Goal: Transaction & Acquisition: Purchase product/service

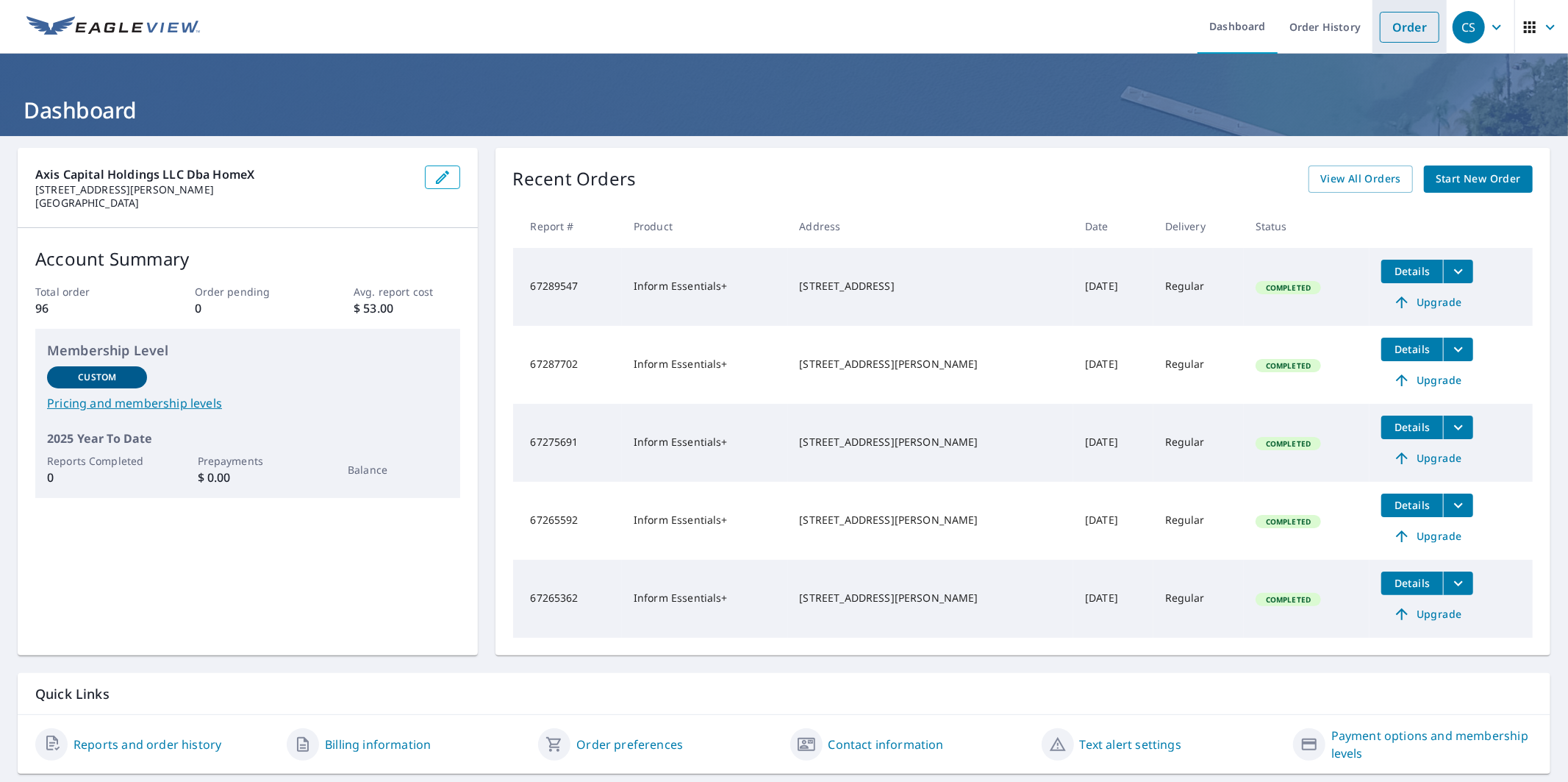
click at [1387, 27] on link "Order" at bounding box center [1410, 28] width 59 height 31
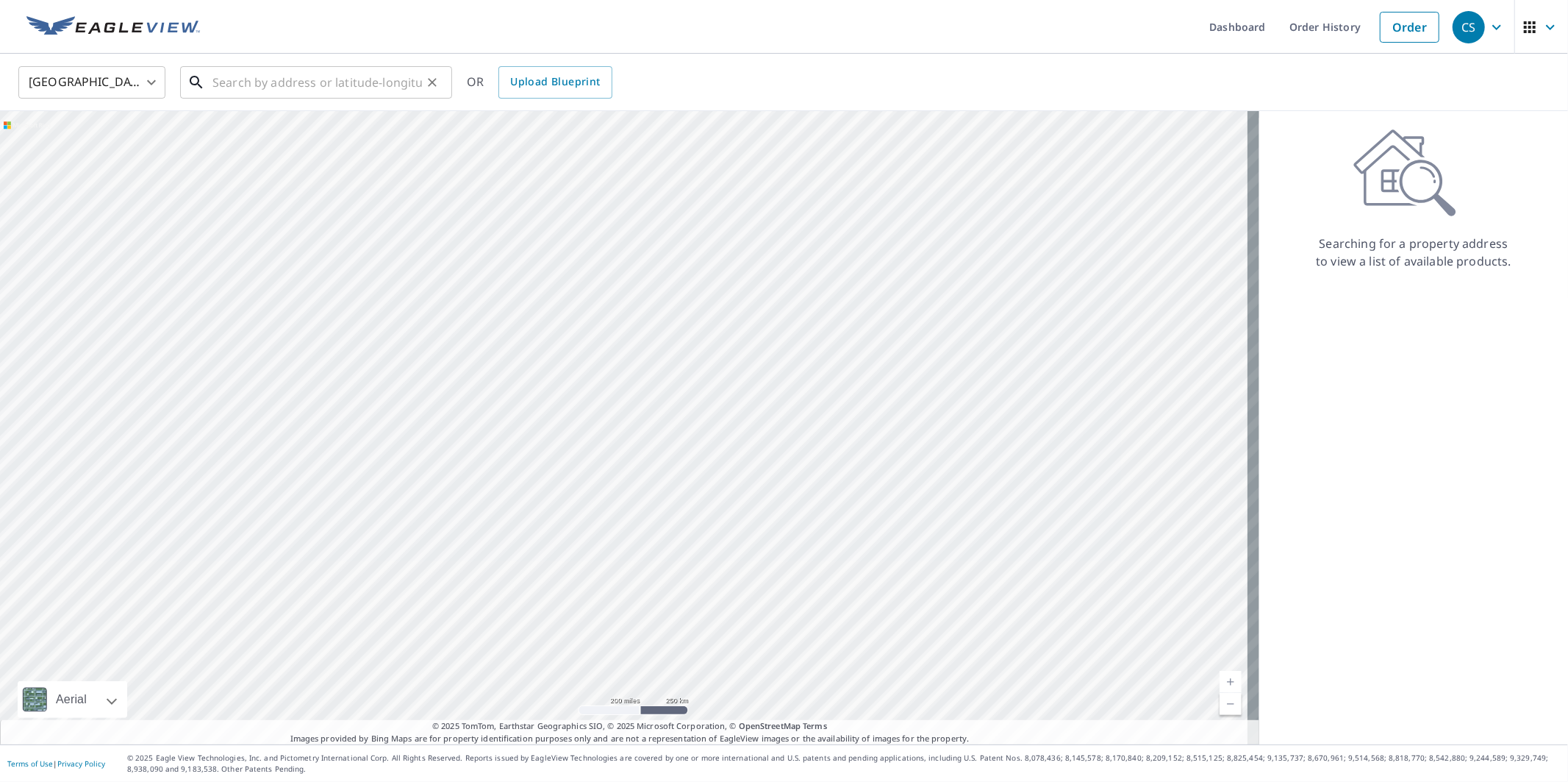
click at [279, 78] on input "text" at bounding box center [317, 82] width 210 height 41
paste input "[STREET_ADDRESS][PERSON_NAME][US_STATE]"
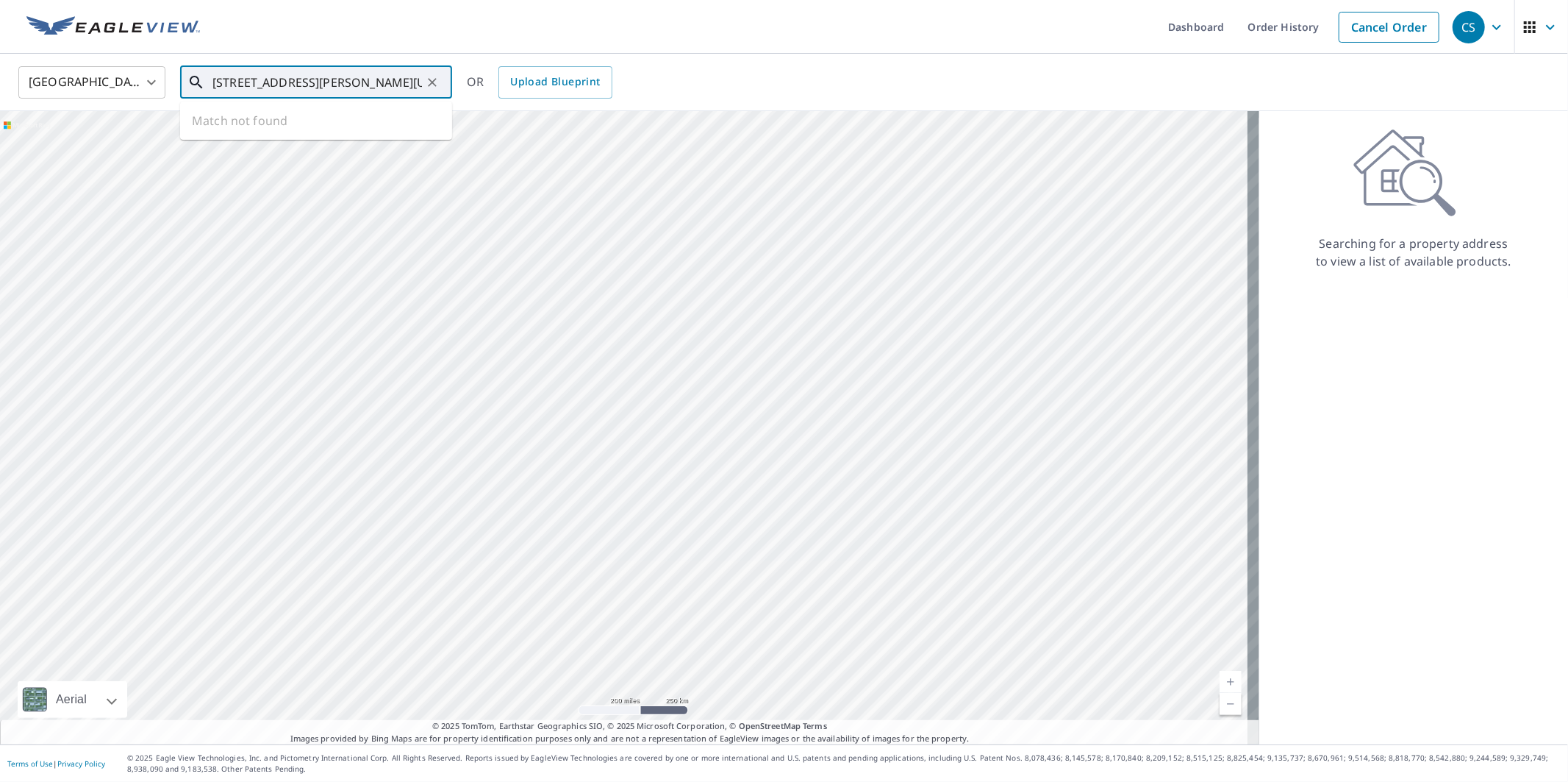
scroll to position [0, 67]
click at [303, 121] on span "[STREET_ADDRESS][PERSON_NAME]" at bounding box center [325, 125] width 231 height 18
type input "[STREET_ADDRESS][PERSON_NAME]"
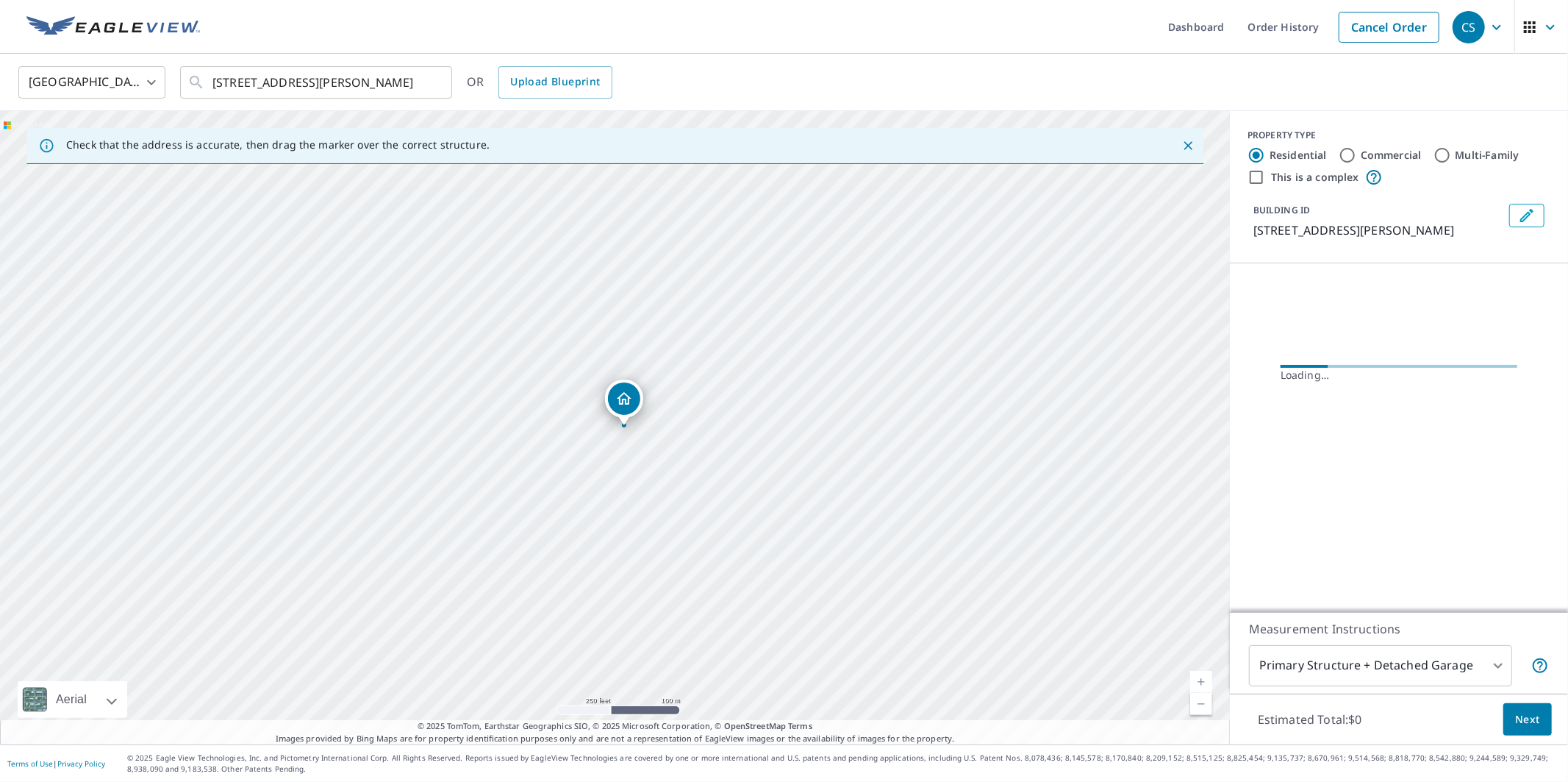
scroll to position [0, 0]
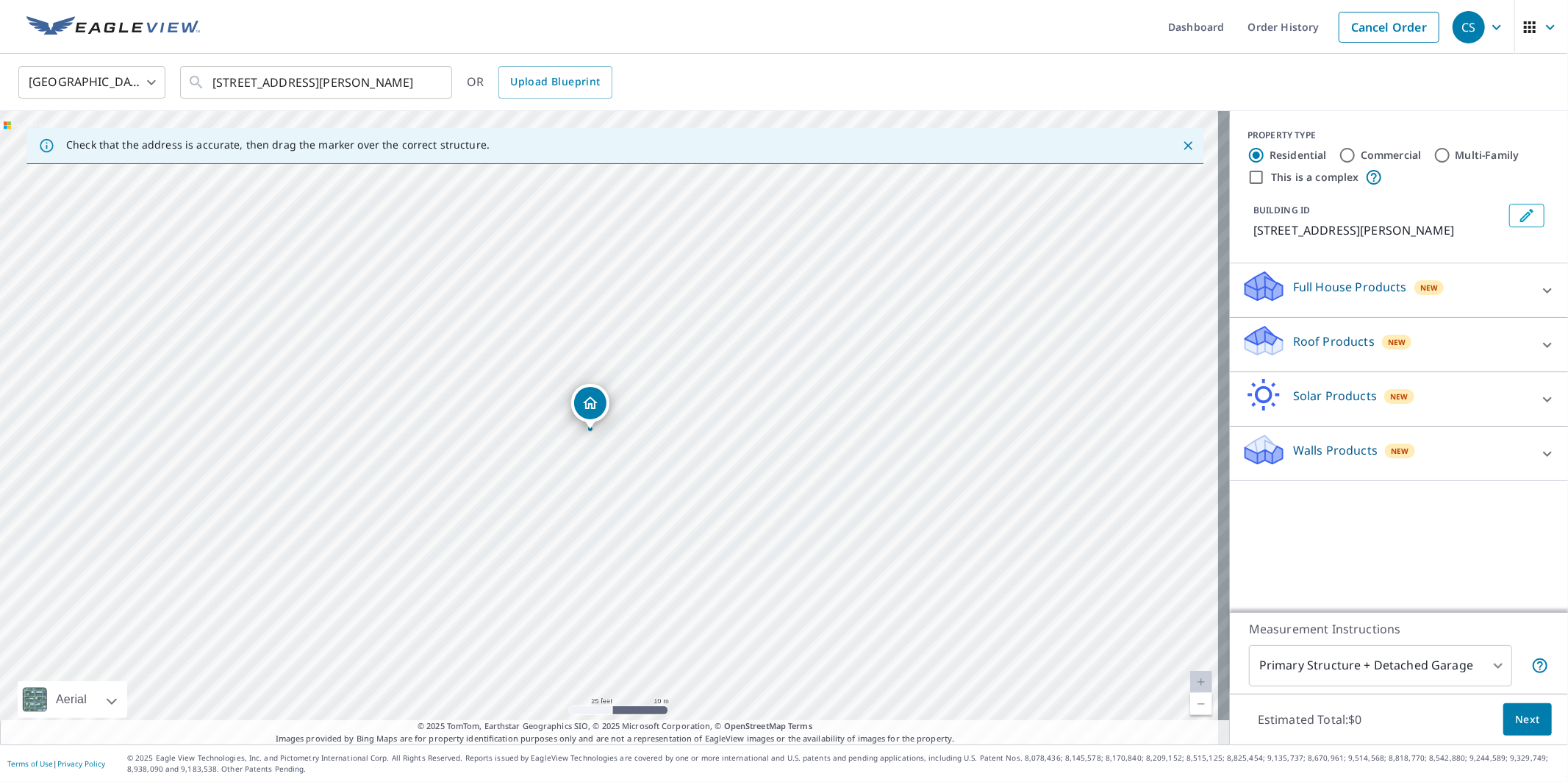
click at [1297, 399] on p "Solar Products" at bounding box center [1335, 395] width 84 height 18
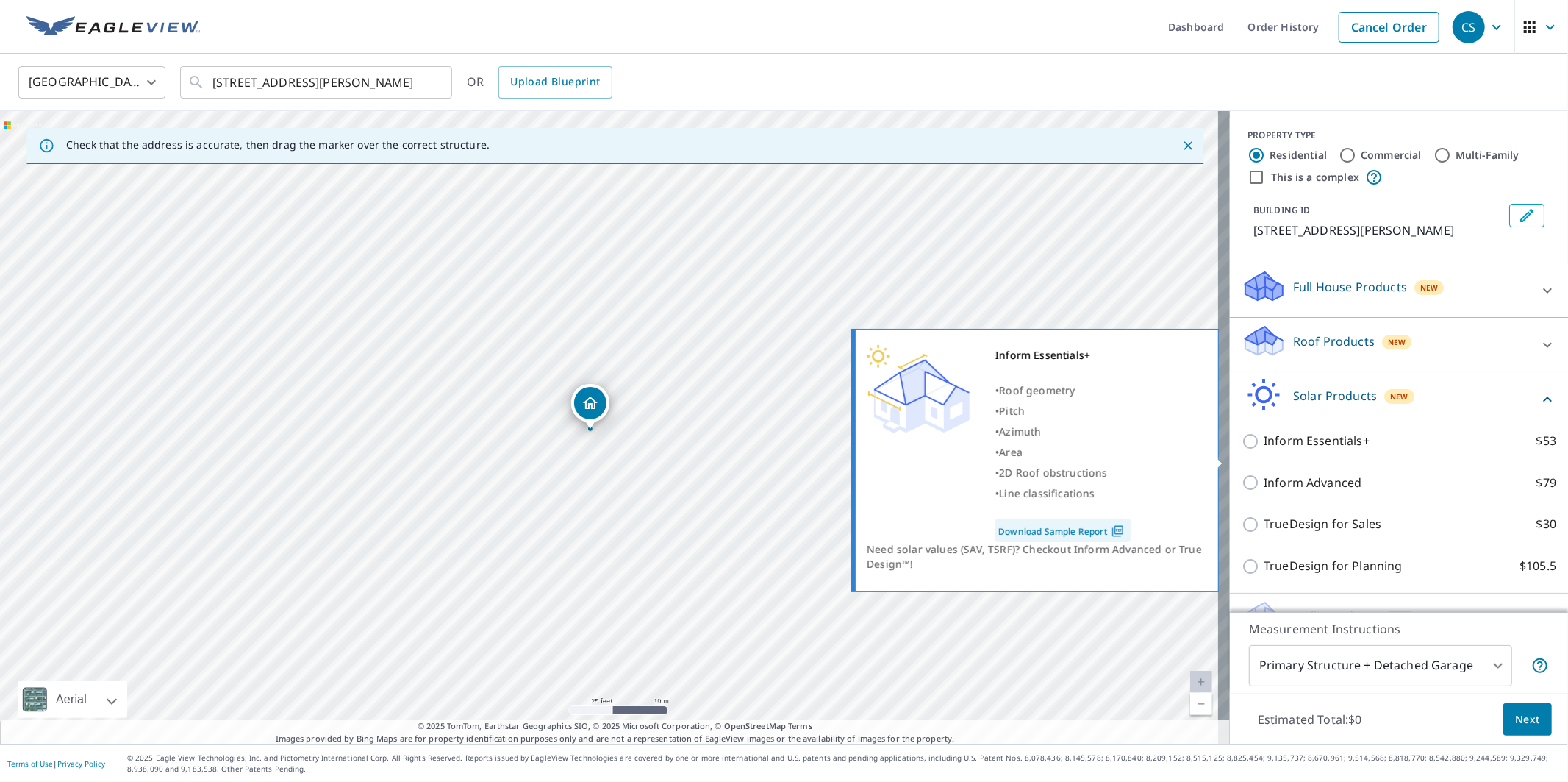
click at [1298, 450] on p "Inform Essentials+" at bounding box center [1317, 441] width 106 height 19
click at [1264, 450] on input "Inform Essentials+ $53" at bounding box center [1253, 442] width 22 height 18
checkbox input "true"
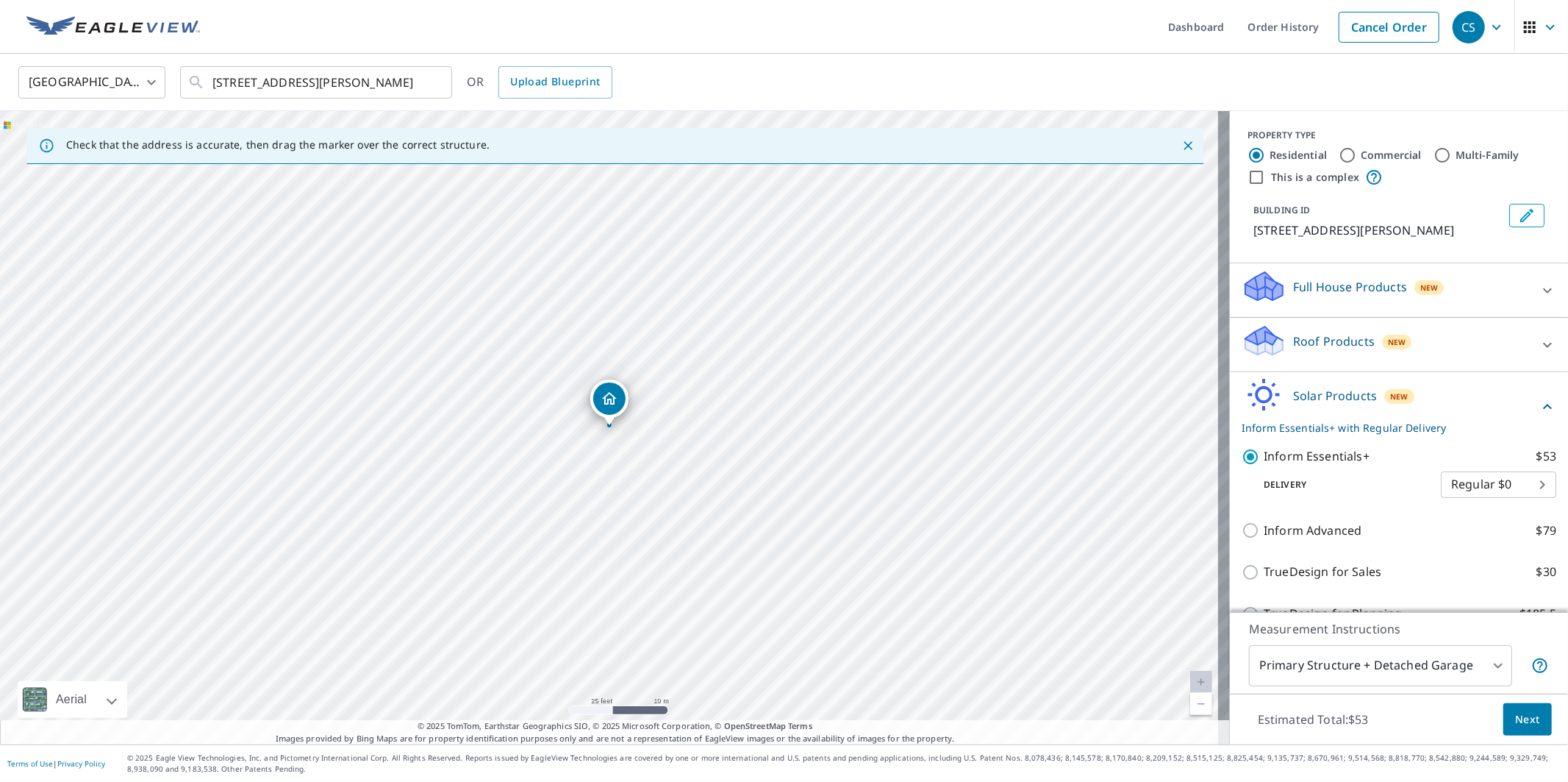
click at [1370, 664] on body "CS CS Dashboard Order History Cancel Order CS [GEOGRAPHIC_DATA] [GEOGRAPHIC_DAT…" at bounding box center [784, 391] width 1568 height 782
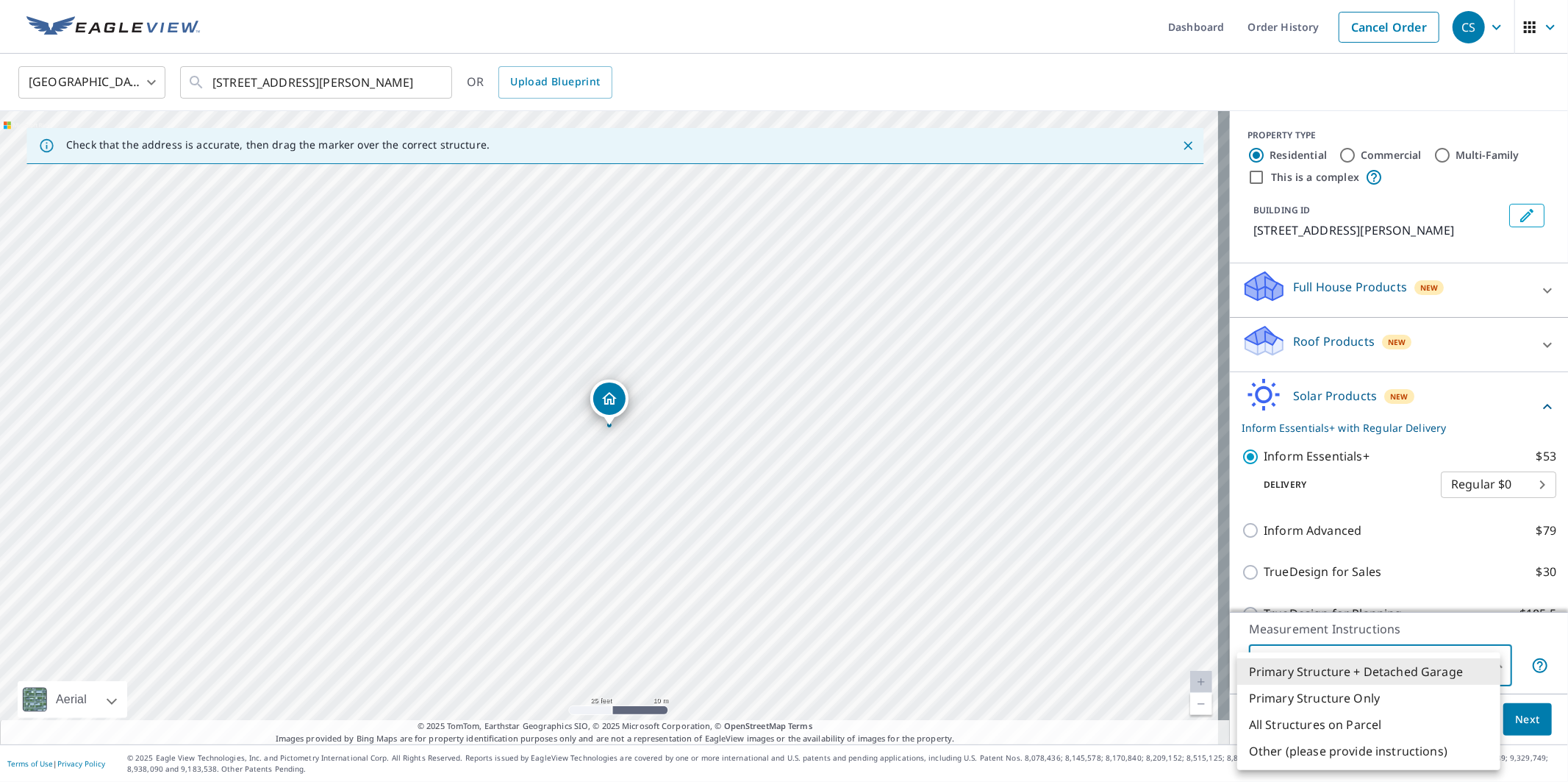
click at [1332, 696] on li "Primary Structure Only" at bounding box center [1369, 698] width 263 height 27
type input "2"
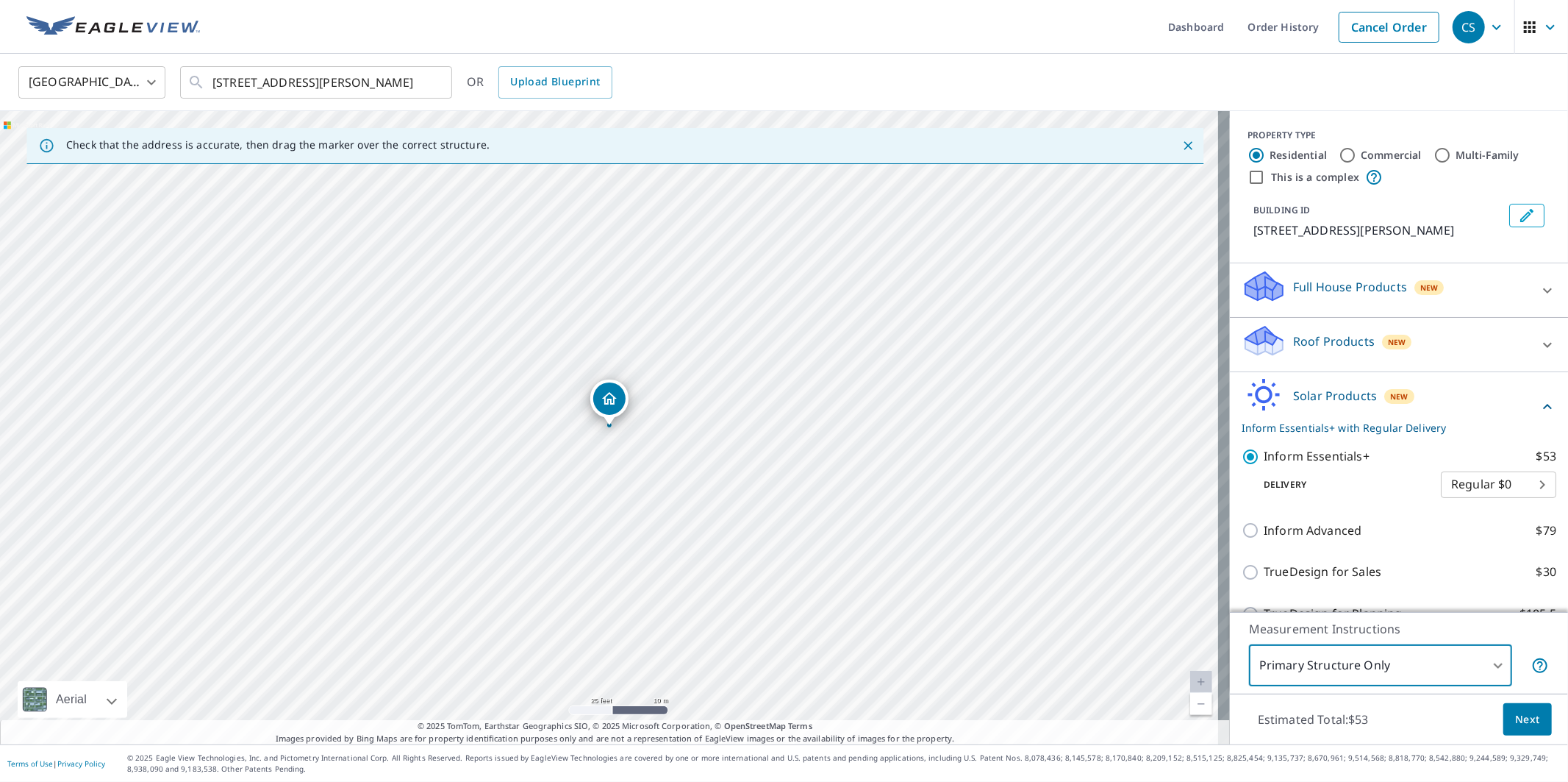
click at [1515, 722] on span "Next" at bounding box center [1528, 720] width 25 height 19
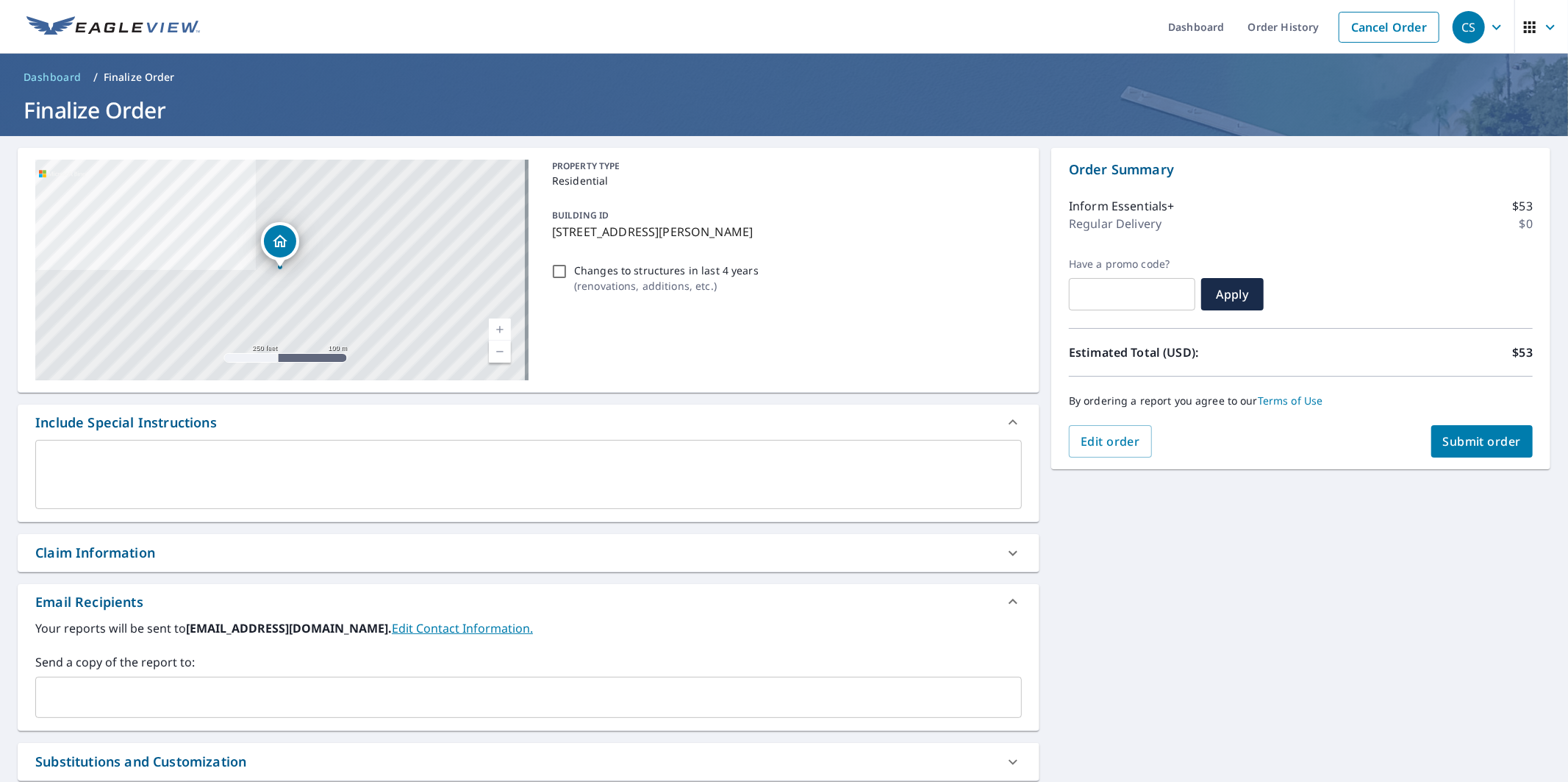
click at [1471, 442] on span "Submit order" at bounding box center [1483, 442] width 79 height 16
